Goal: Information Seeking & Learning: Learn about a topic

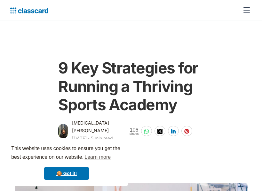
drag, startPoint x: 181, startPoint y: 98, endPoint x: 181, endPoint y: 108, distance: 9.6
click at [181, 108] on h1 "9 Key Strategies for Running a Thriving Sports Academy" at bounding box center [131, 86] width 146 height 55
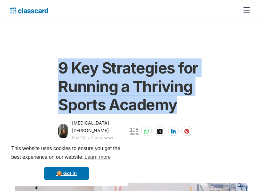
drag, startPoint x: 181, startPoint y: 108, endPoint x: 58, endPoint y: 71, distance: 128.7
click at [58, 71] on div "9 Key Strategies for Running a Thriving Sports Academy [MEDICAL_DATA][PERSON_NA…" at bounding box center [130, 97] width 149 height 91
copy h1 "9 Key Strategies for Running a Thriving Sports Academy"
click at [132, 53] on div "9 Key Strategies for Running a Thriving Sports Academy" at bounding box center [131, 85] width 146 height 67
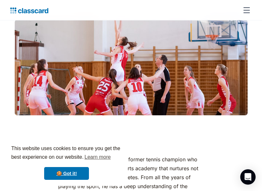
scroll to position [164, 0]
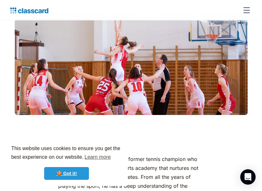
click at [81, 175] on link "🍪 Got it!" at bounding box center [66, 173] width 45 height 13
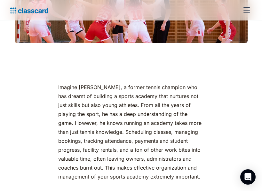
scroll to position [238, 0]
